Goal: Answer question/provide support

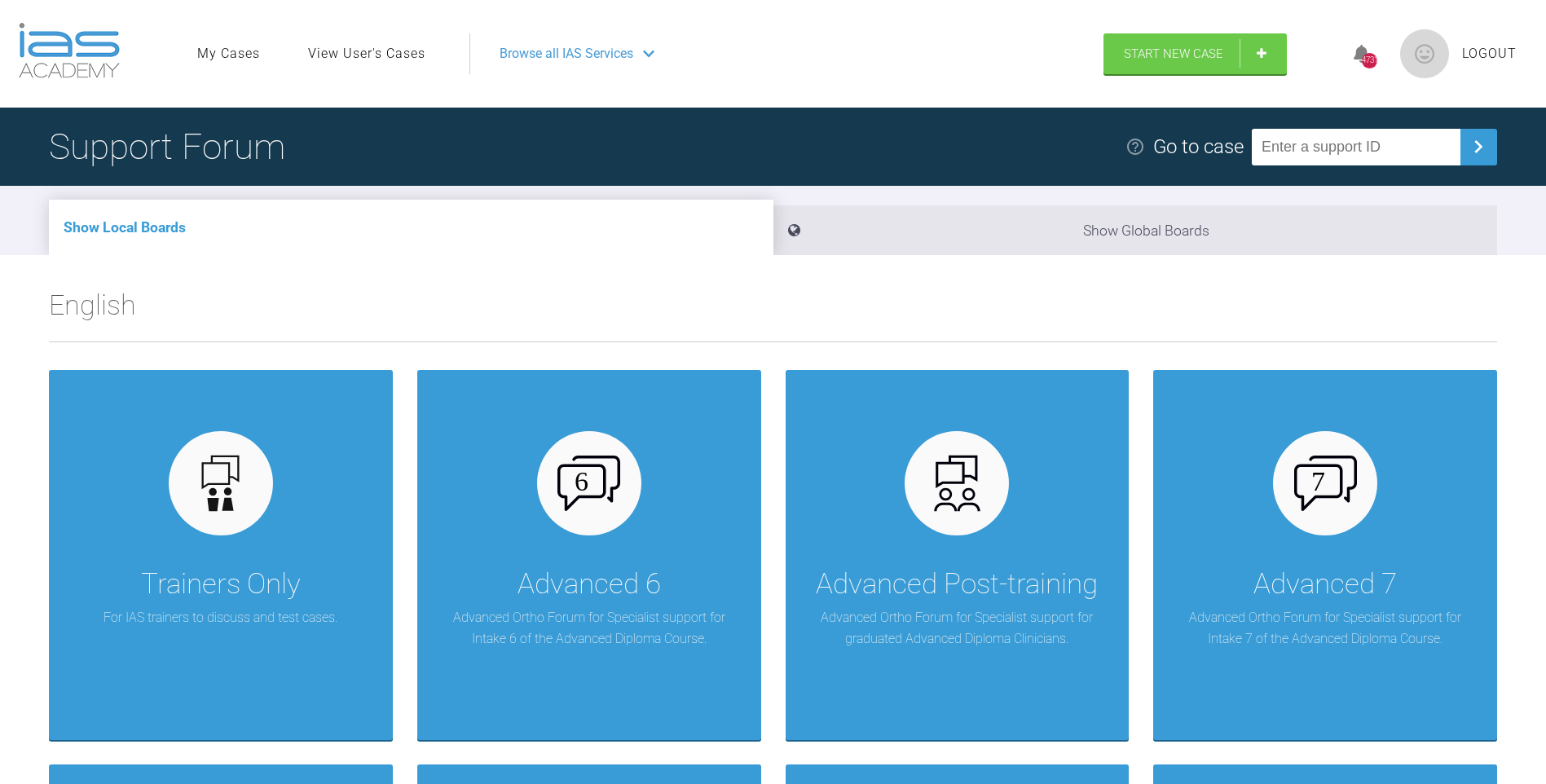
click at [392, 54] on link "View User's Cases" at bounding box center [367, 53] width 118 height 21
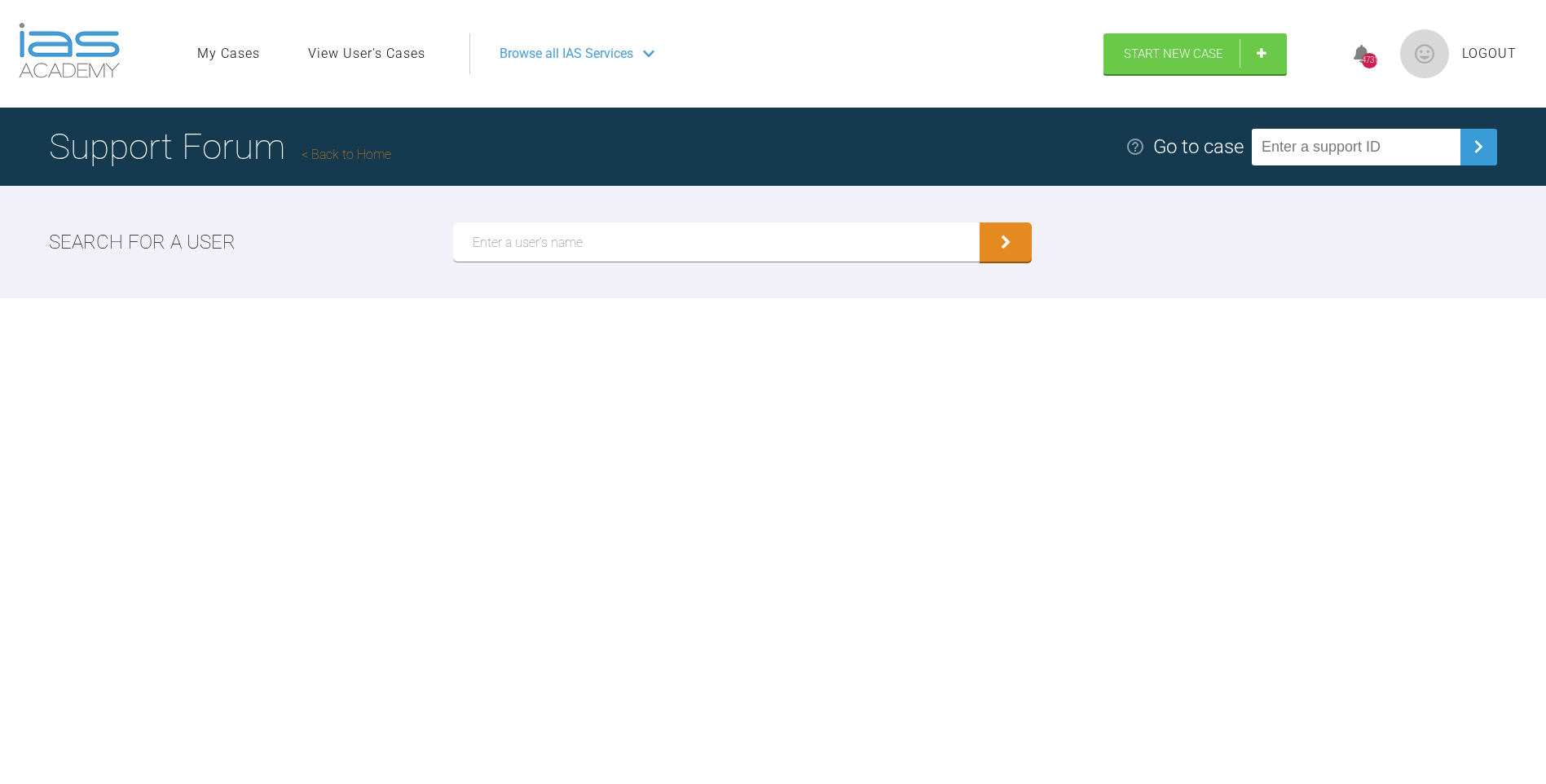
click at [522, 244] on input "text" at bounding box center [717, 242] width 528 height 40
type input "Rikke"
click at [1006, 240] on icon "submit" at bounding box center [1006, 244] width 11 height 15
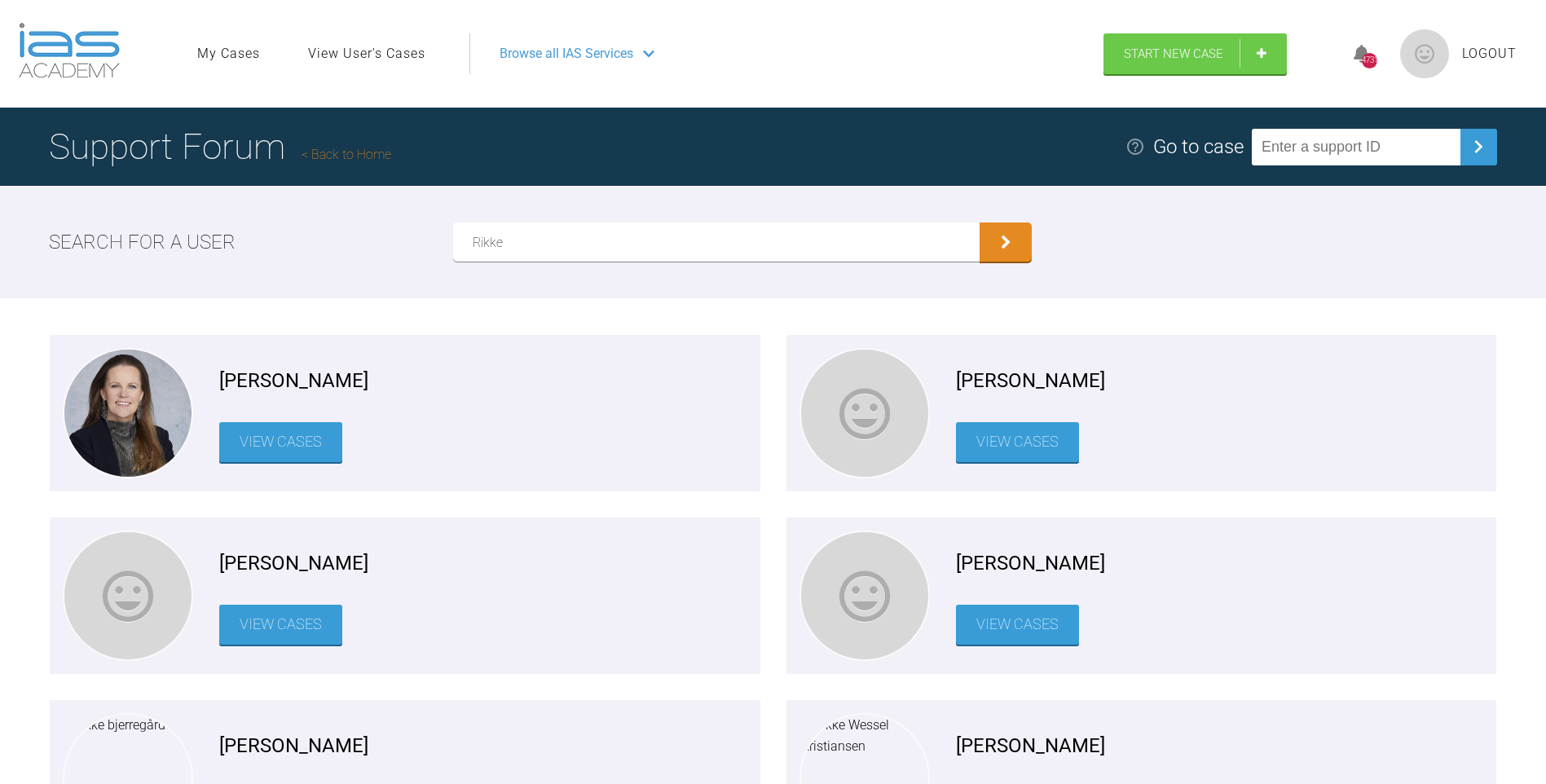
click at [291, 446] on link "View Cases" at bounding box center [281, 441] width 123 height 40
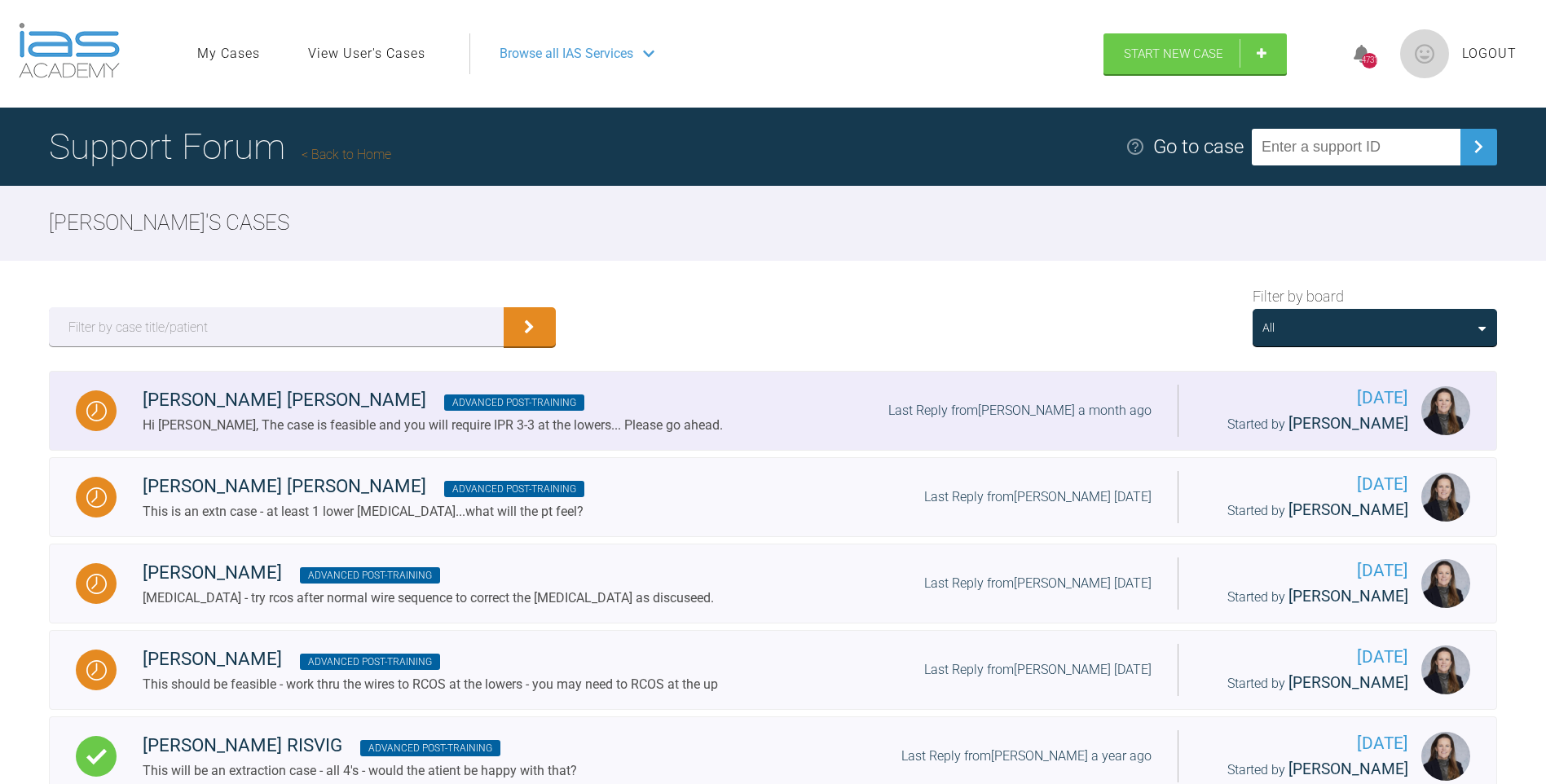
click at [506, 429] on div "Hi [PERSON_NAME], The case is feasible and you will require IPR 3-3 at the lowe…" at bounding box center [432, 425] width 580 height 21
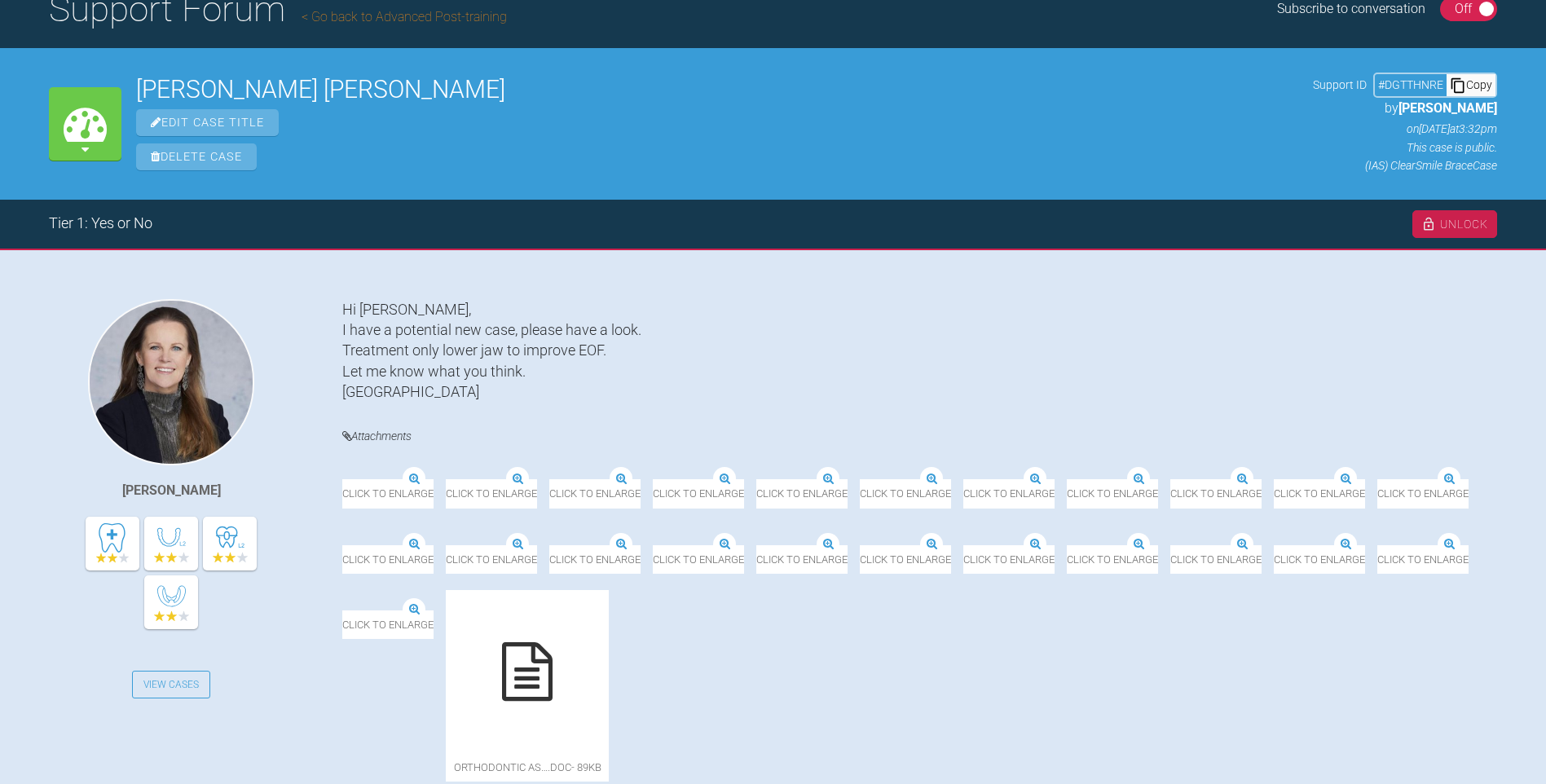
scroll to position [137, 0]
